Goal: Task Accomplishment & Management: Use online tool/utility

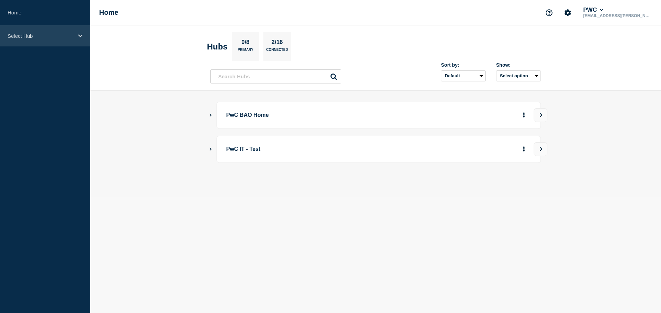
click at [36, 41] on div "Select Hub" at bounding box center [45, 35] width 90 height 21
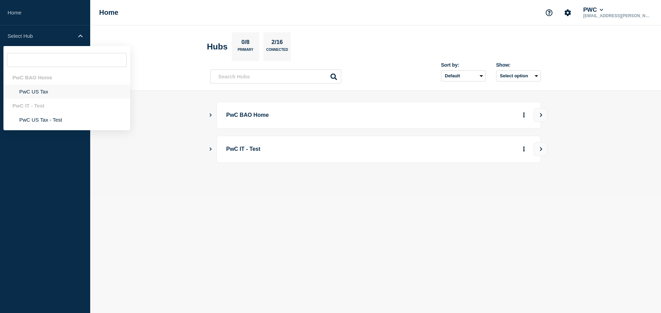
click at [23, 93] on li "PwC US Tax" at bounding box center [66, 92] width 127 height 14
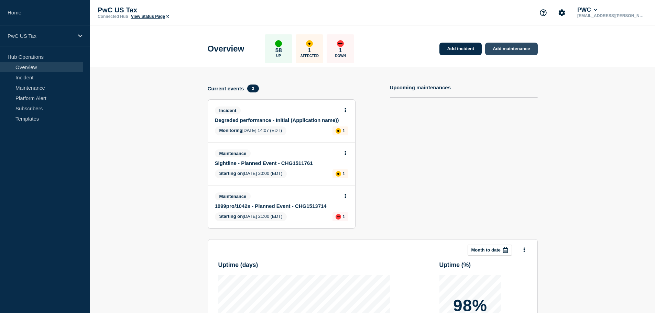
click at [511, 50] on link "Add maintenance" at bounding box center [511, 49] width 52 height 13
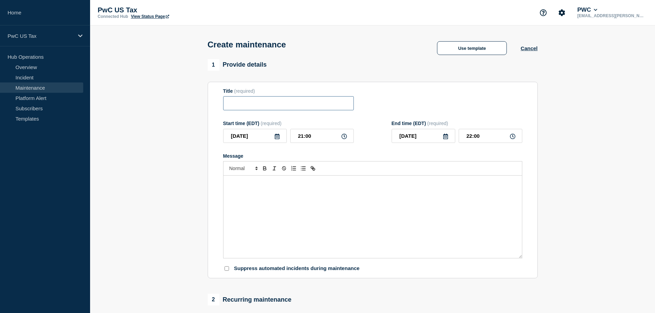
click at [262, 107] on input "Title" at bounding box center [288, 103] width 131 height 14
click at [475, 46] on button "Use template" at bounding box center [472, 48] width 70 height 14
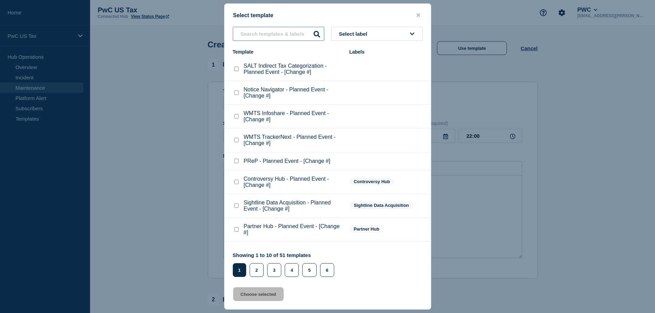
click at [273, 37] on input "text" at bounding box center [279, 34] width 92 height 14
type input "Entity"
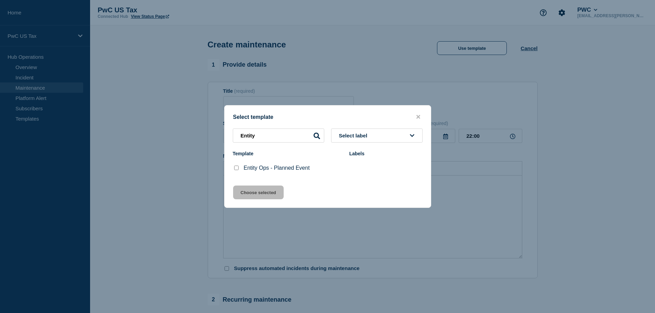
click at [265, 171] on p "Entity Ops - Planned Event" at bounding box center [277, 168] width 66 height 6
click at [236, 169] on input "Entity Ops - Planned Event checkbox" at bounding box center [236, 168] width 4 height 4
checkbox input "true"
click at [262, 193] on button "Choose selected" at bounding box center [258, 193] width 51 height 14
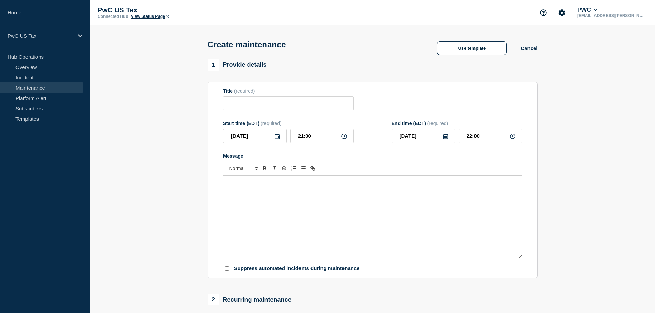
type input "Entity Ops - Planned Event"
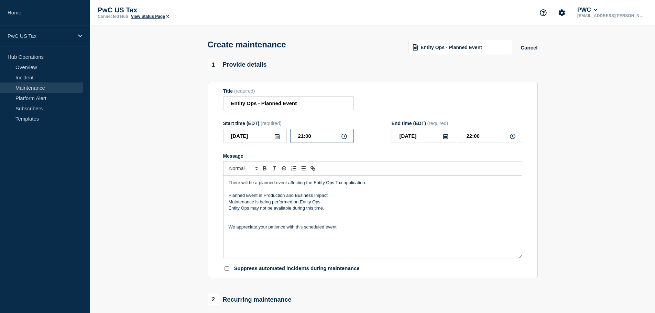
click at [304, 136] on input "21:00" at bounding box center [322, 136] width 64 height 14
type input "20:00"
type input "21:00"
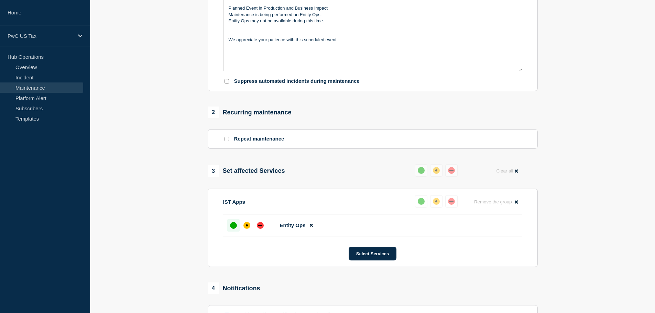
scroll to position [241, 0]
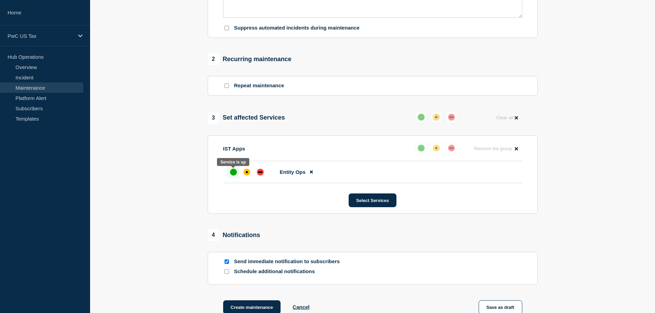
click at [235, 173] on div "up" at bounding box center [233, 172] width 7 height 7
click at [227, 263] on input "Send immediate notification to subscribers" at bounding box center [227, 262] width 4 height 4
checkbox input "false"
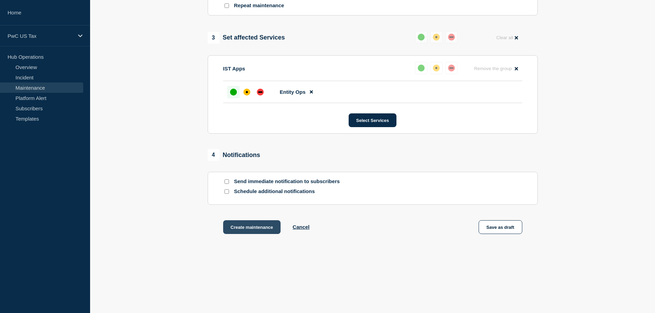
click at [258, 226] on button "Create maintenance" at bounding box center [252, 228] width 58 height 14
